Goal: Transaction & Acquisition: Book appointment/travel/reservation

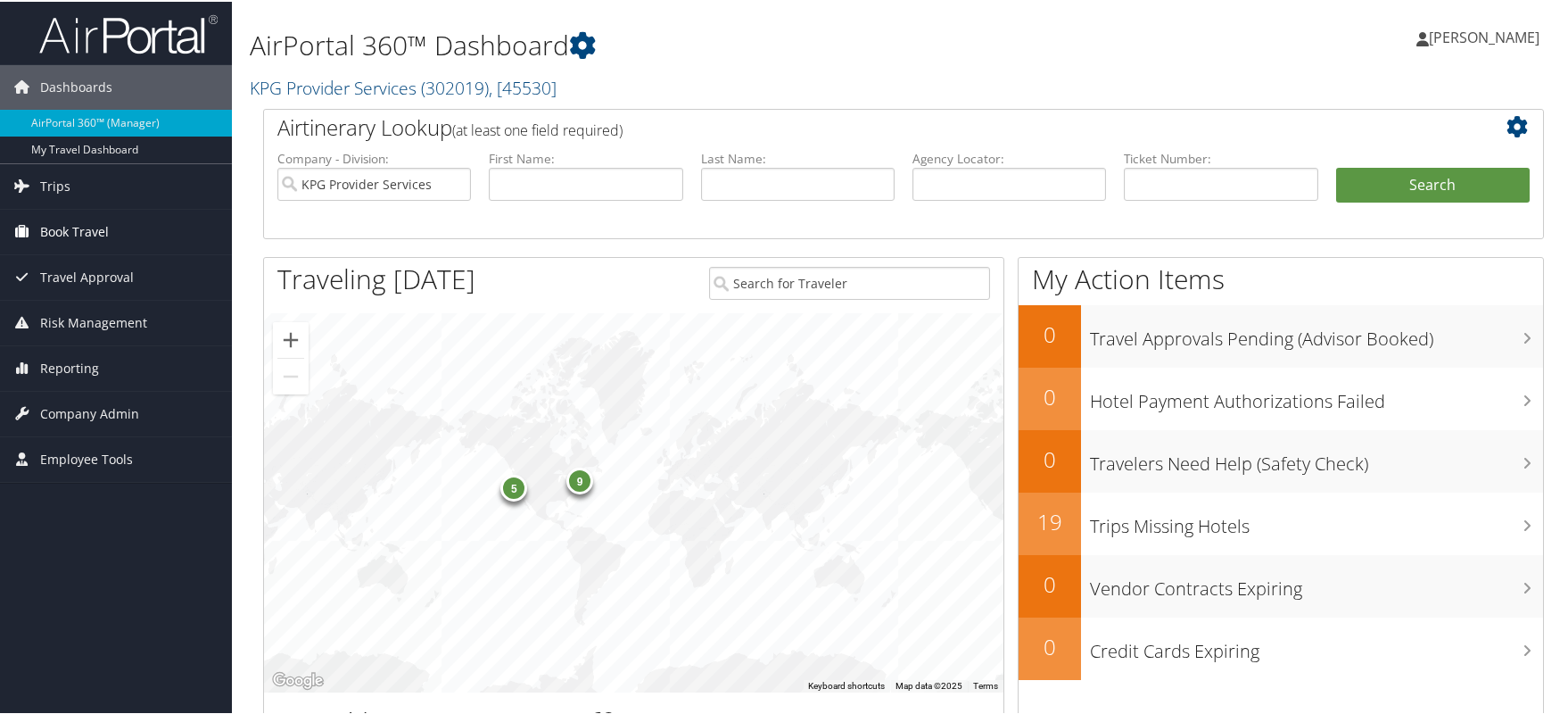
click at [81, 231] on span "Book Travel" at bounding box center [75, 230] width 69 height 44
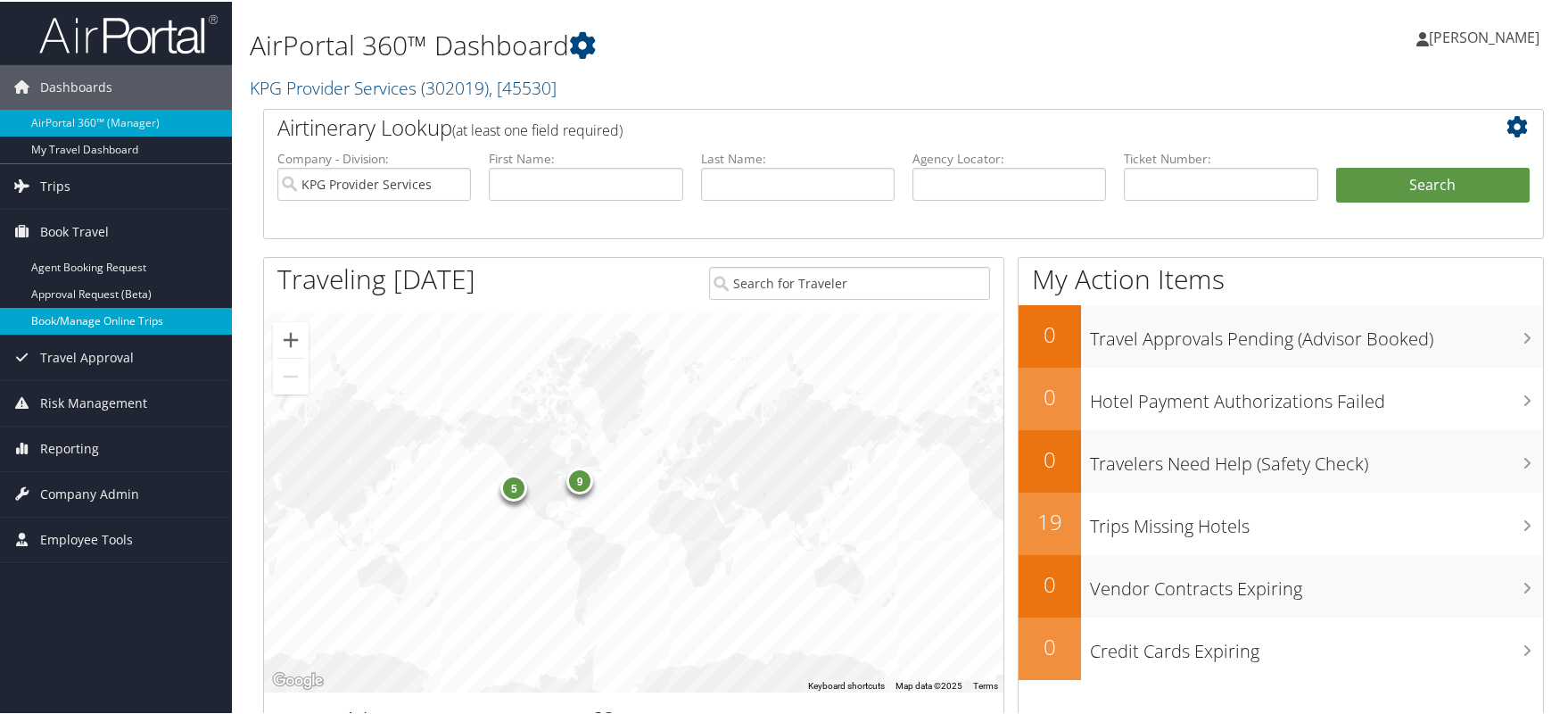
click at [118, 316] on link "Book/Manage Online Trips" at bounding box center [116, 319] width 232 height 27
